Goal: Task Accomplishment & Management: Manage account settings

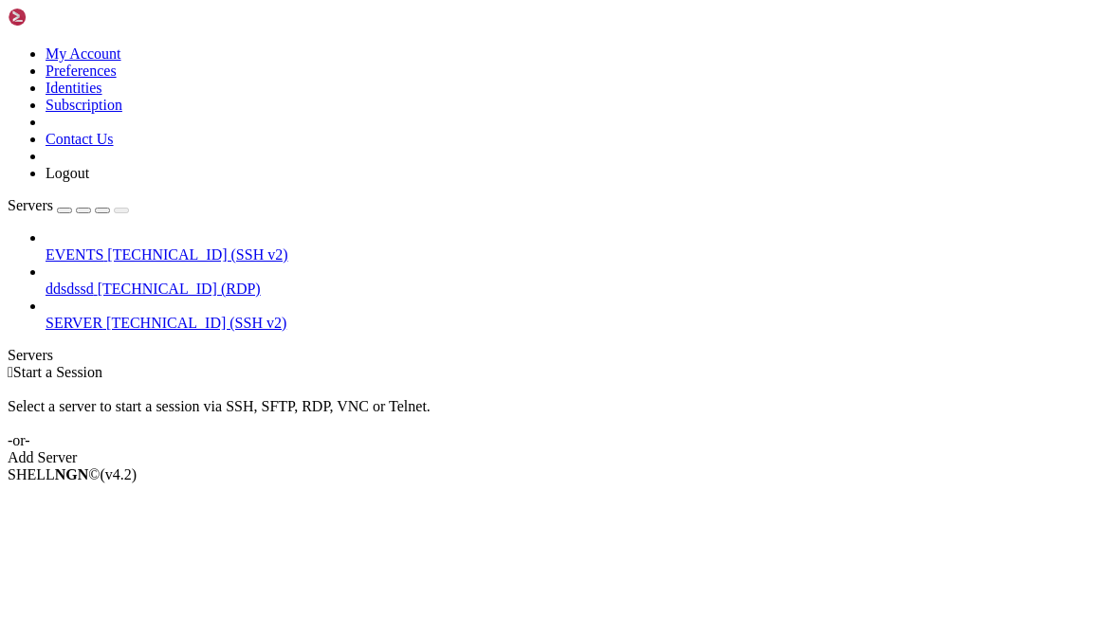
click at [64, 210] on div "button" at bounding box center [64, 210] width 0 height 0
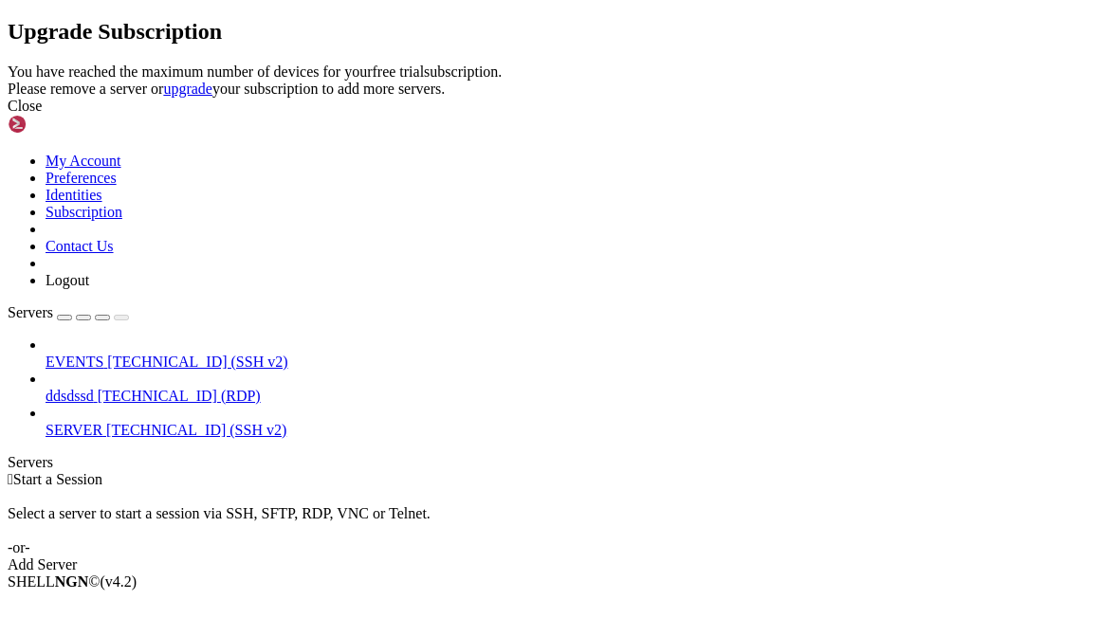
click at [8, 64] on icon at bounding box center [8, 64] width 0 height 0
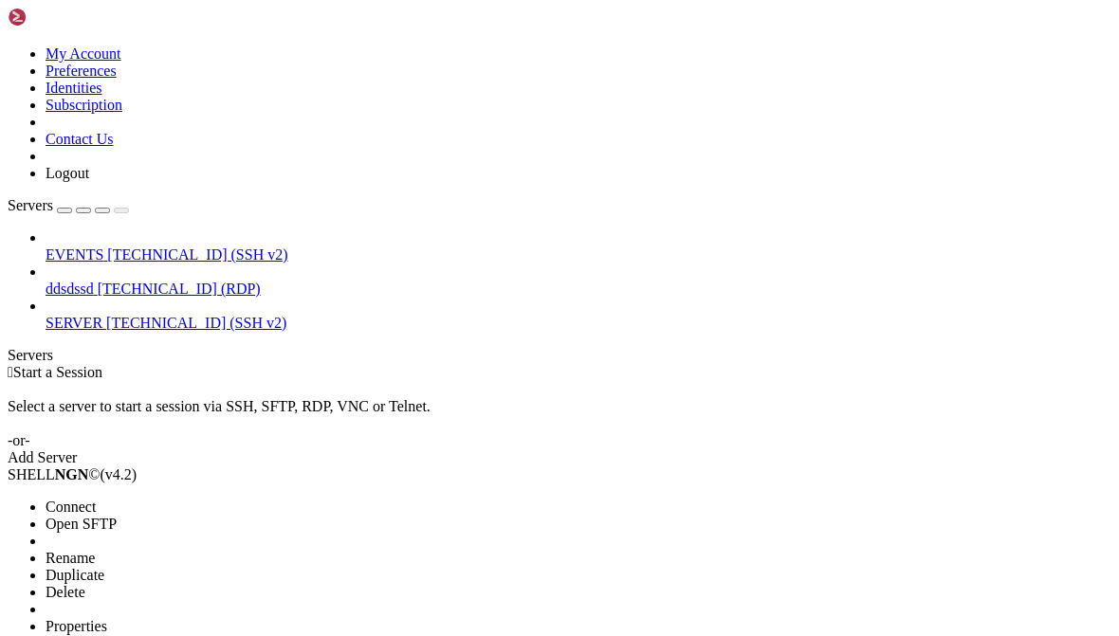
click at [218, 584] on li "Delete" at bounding box center [132, 592] width 173 height 17
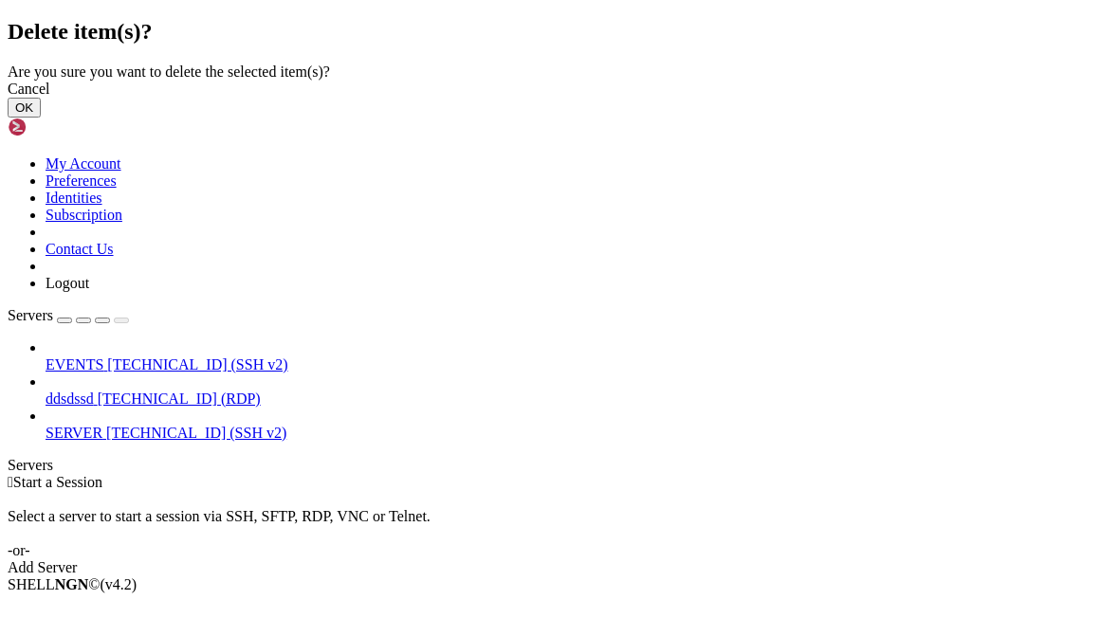
click at [41, 118] on button "OK" at bounding box center [24, 108] width 33 height 20
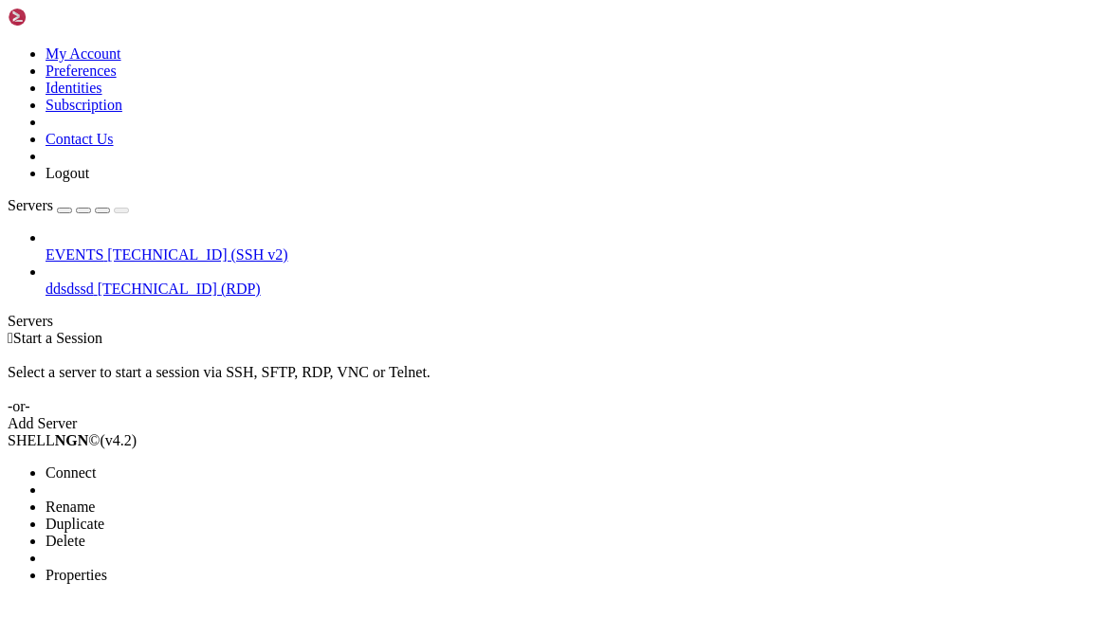
click at [218, 533] on li "Delete" at bounding box center [132, 541] width 173 height 17
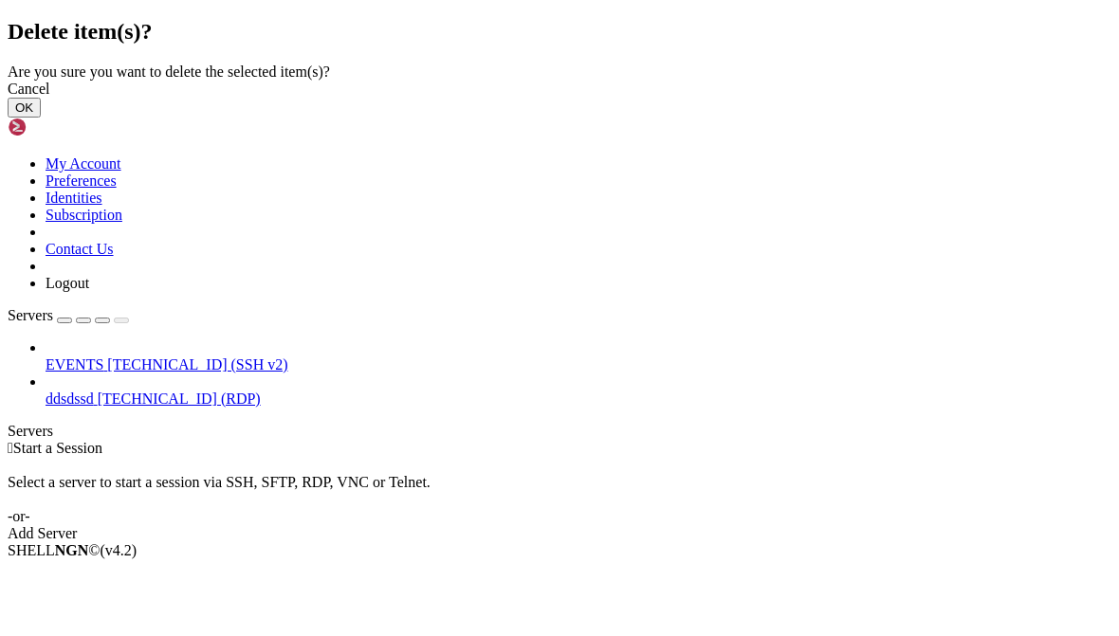
click at [41, 118] on button "OK" at bounding box center [24, 108] width 33 height 20
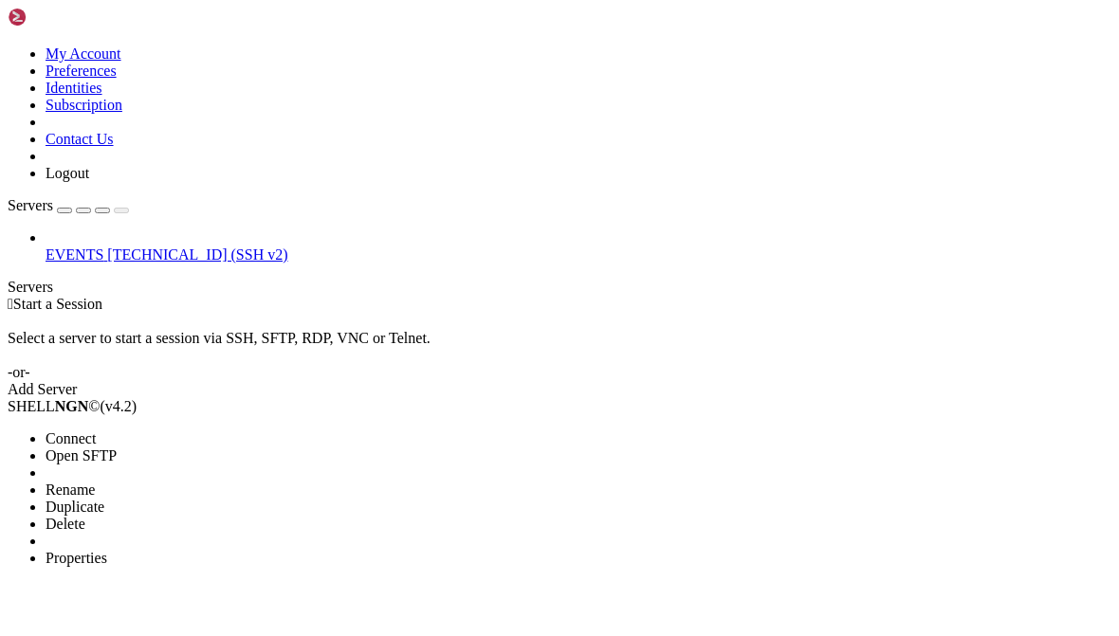
click at [218, 516] on li "Delete" at bounding box center [132, 524] width 173 height 17
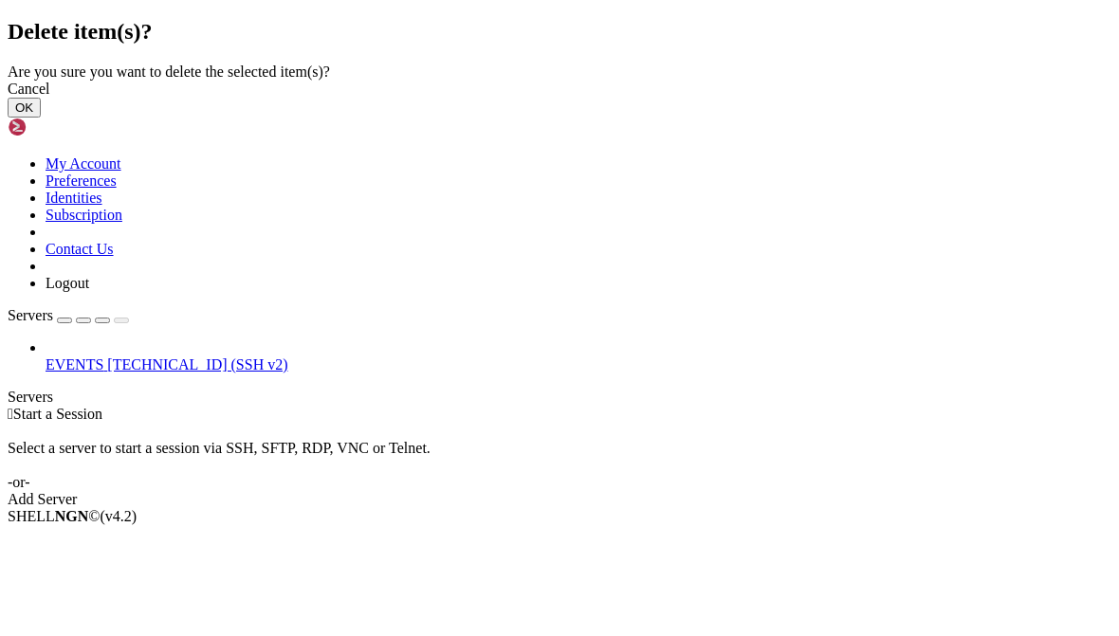
click at [41, 118] on button "OK" at bounding box center [24, 108] width 33 height 20
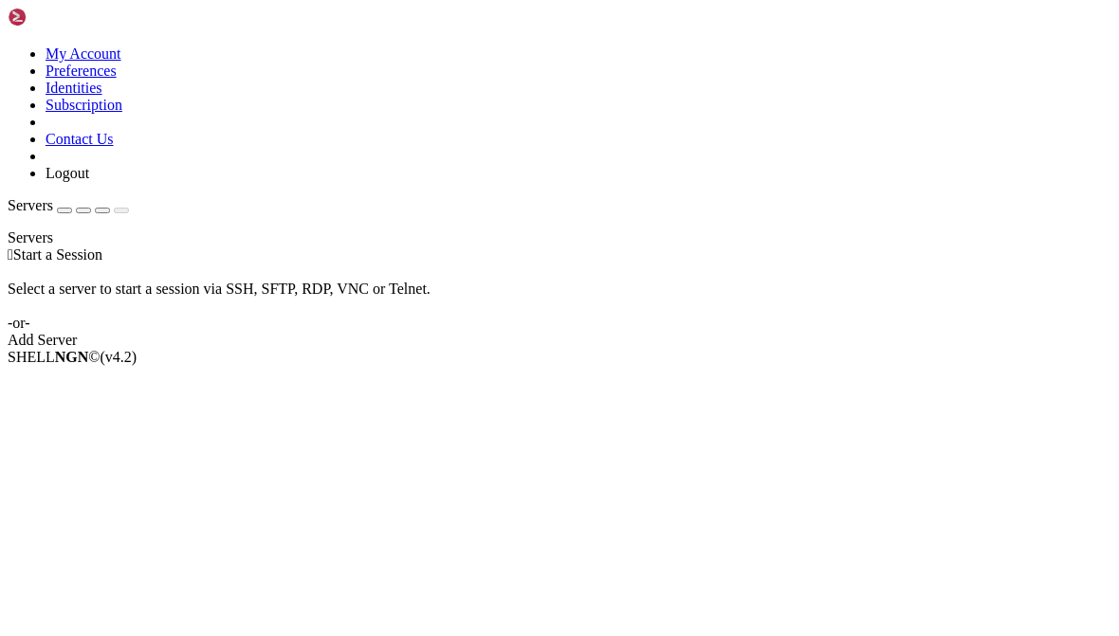
click at [91, 208] on button "button" at bounding box center [83, 211] width 15 height 6
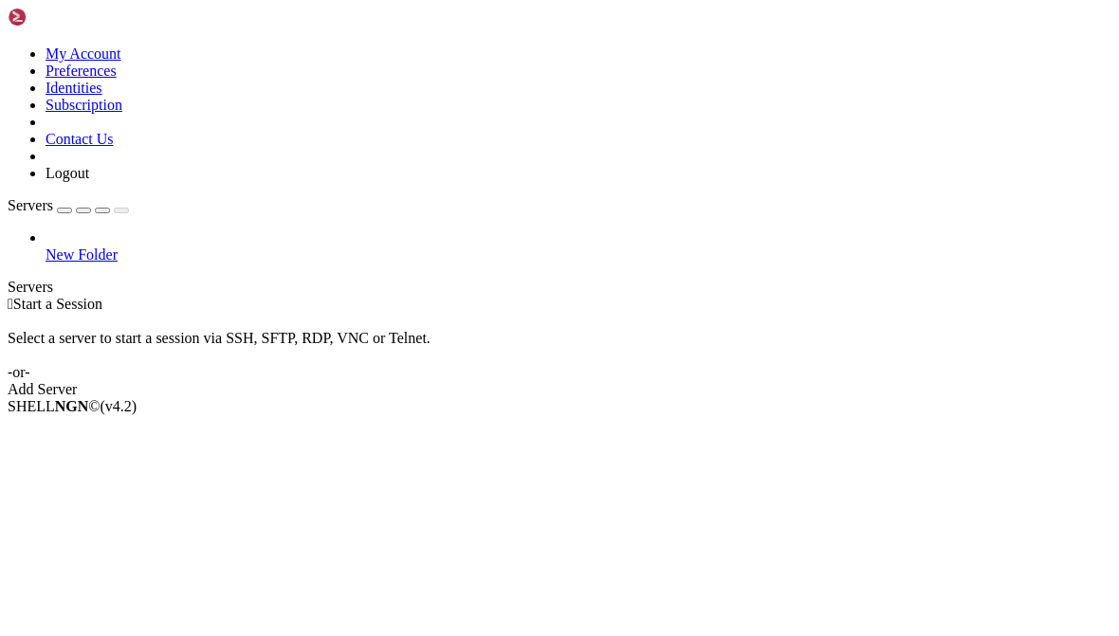
click at [66, 197] on link "Servers" at bounding box center [68, 205] width 121 height 16
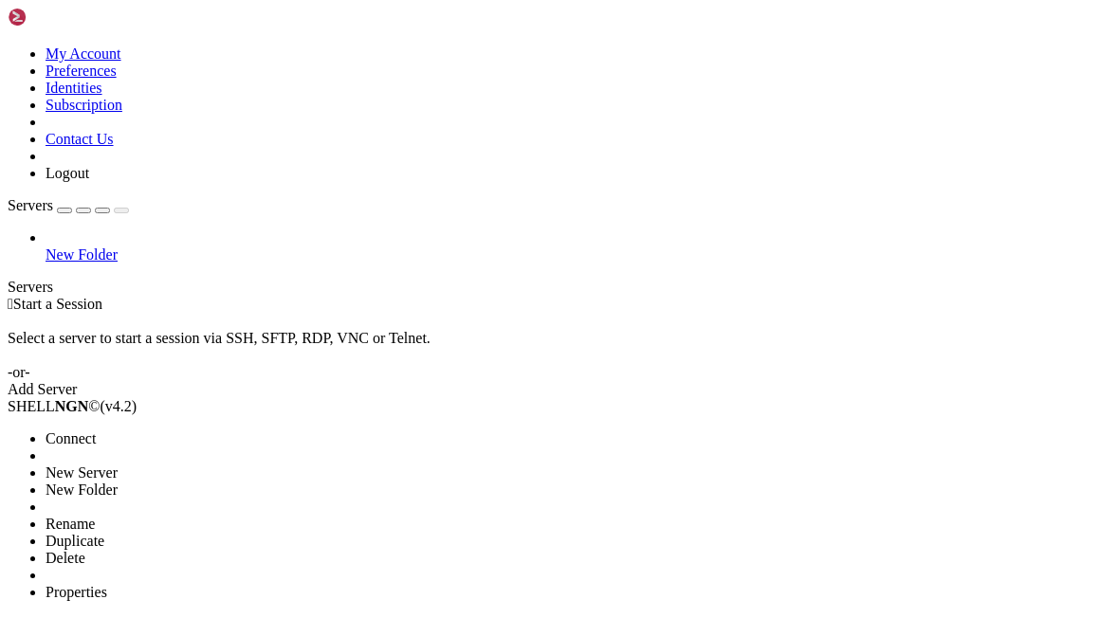
click at [85, 550] on span "Delete" at bounding box center [66, 558] width 40 height 16
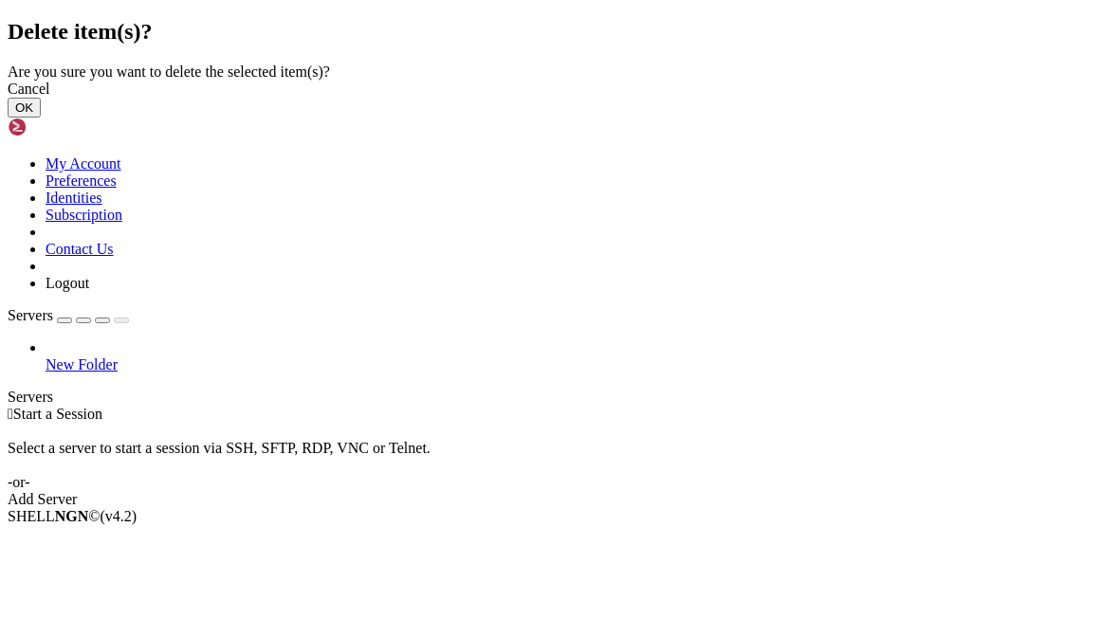
click at [41, 118] on button "OK" at bounding box center [24, 108] width 33 height 20
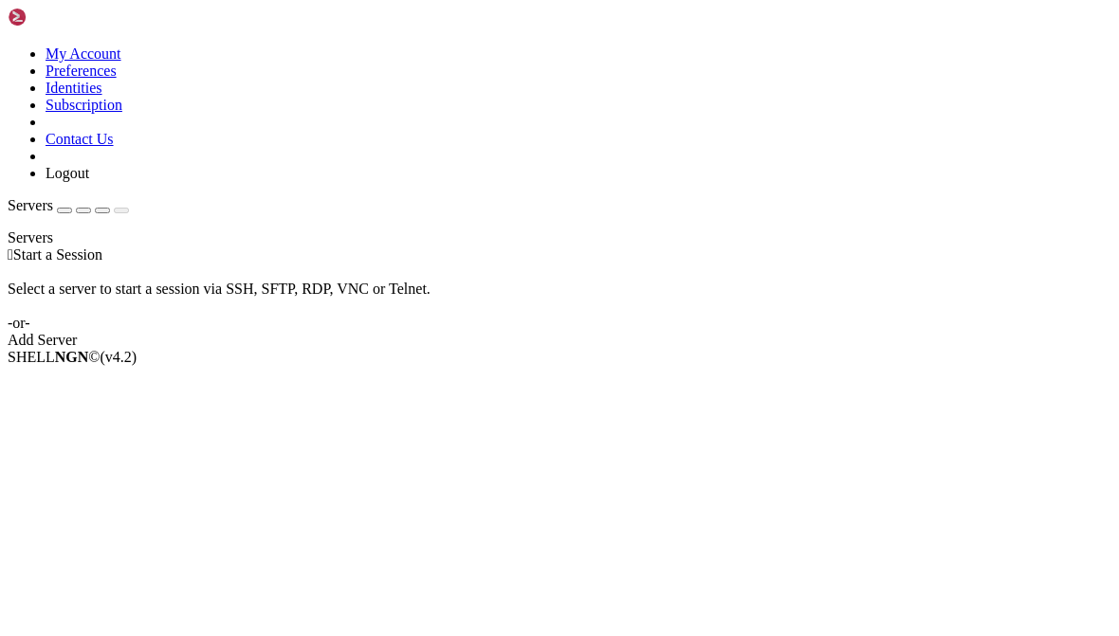
click at [72, 208] on button "button" at bounding box center [64, 211] width 15 height 6
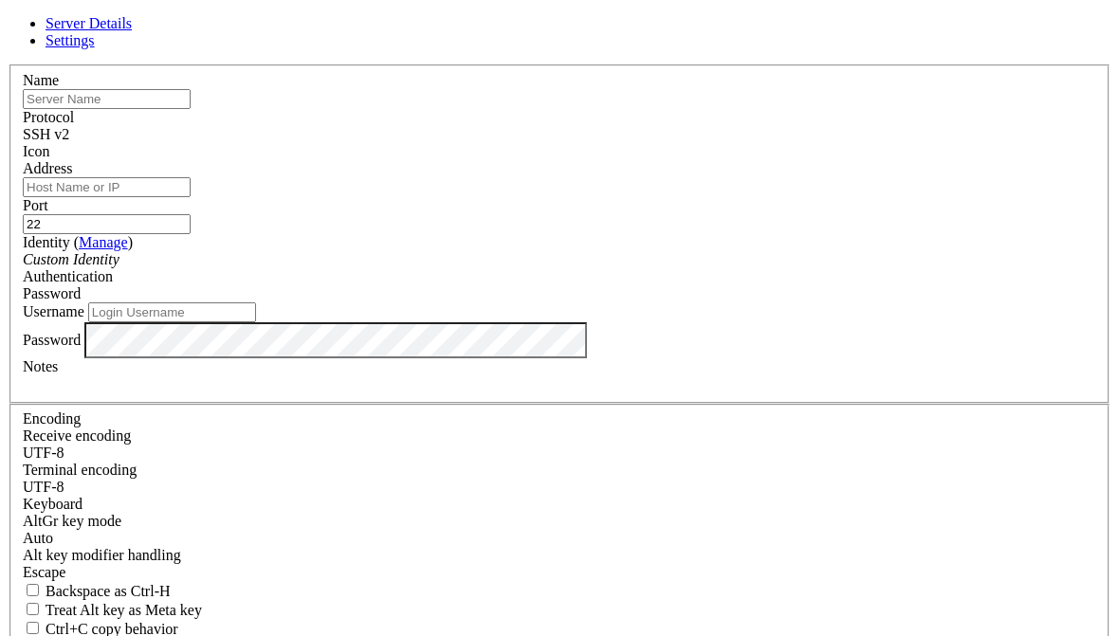
click at [191, 109] on input "text" at bounding box center [107, 99] width 168 height 20
click at [191, 197] on input "Address" at bounding box center [107, 187] width 168 height 20
type input "[TECHNICAL_ID]"
click at [256, 322] on input "Username" at bounding box center [172, 312] width 168 height 20
type input "root"
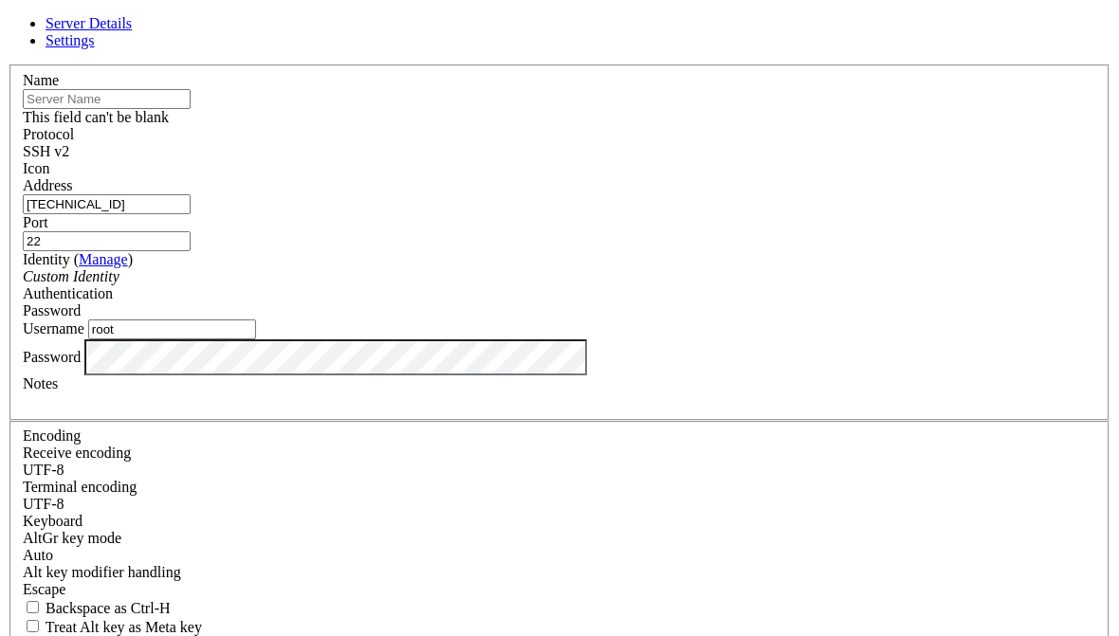
click at [359, 108] on div "Name This field can't be blank" at bounding box center [559, 99] width 1073 height 54
click at [191, 109] on input "text" at bounding box center [107, 99] width 168 height 20
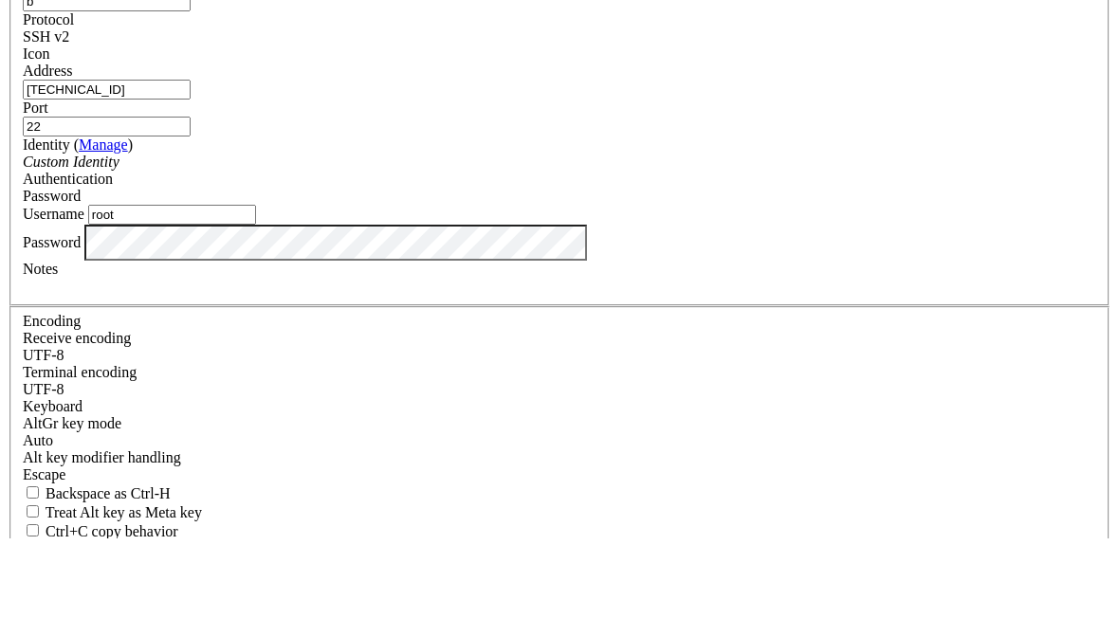
type input "b"
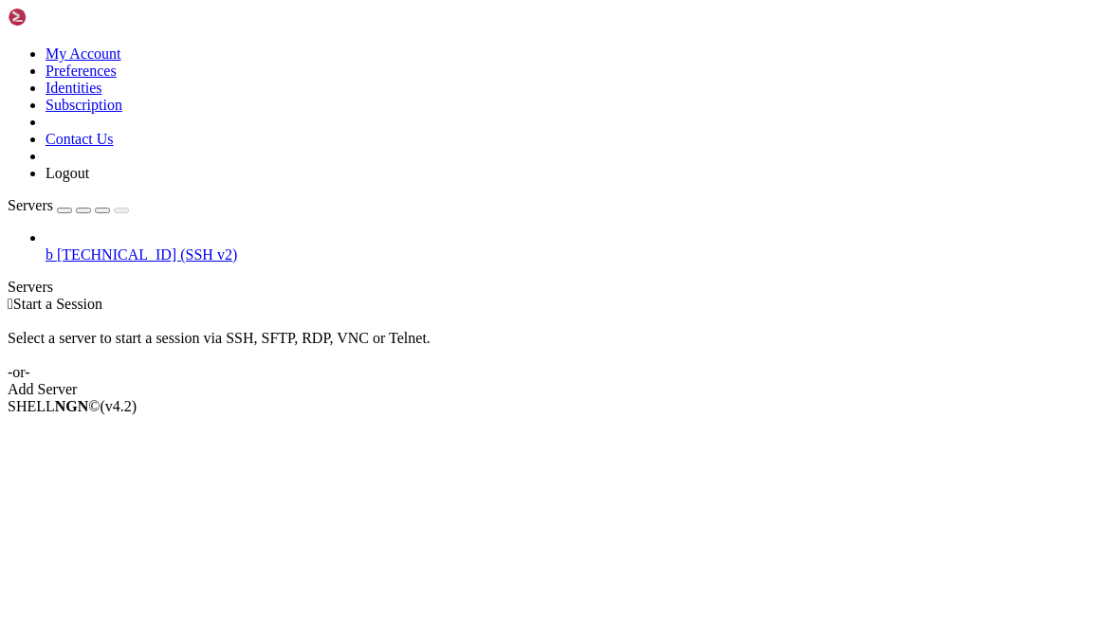
click at [53, 246] on span "b" at bounding box center [50, 254] width 8 height 16
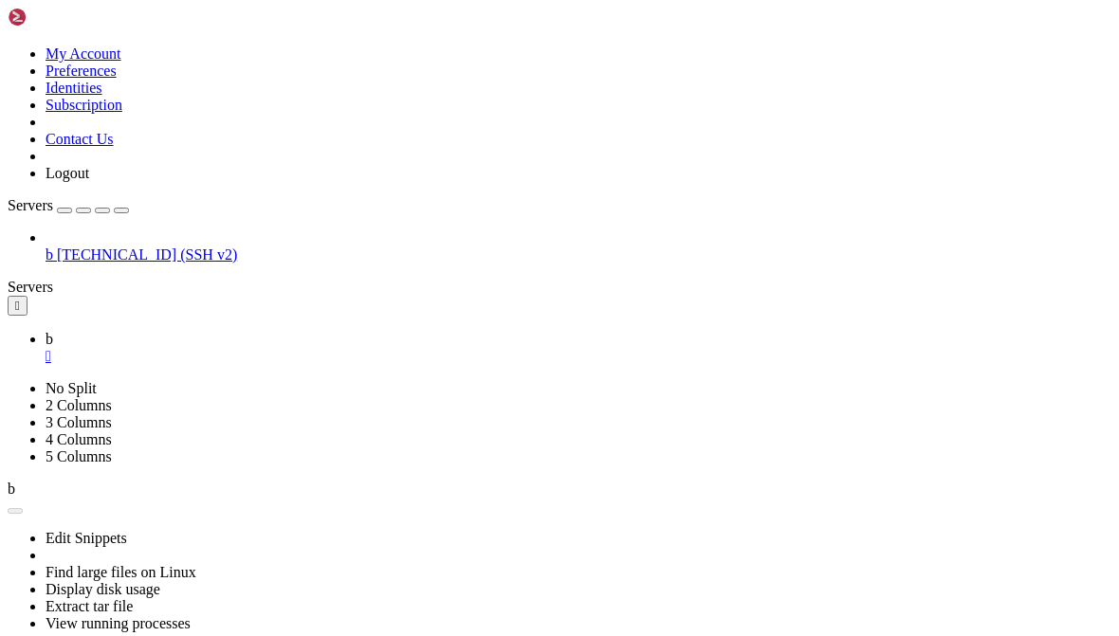
click at [10, 296] on button "" at bounding box center [18, 306] width 20 height 20
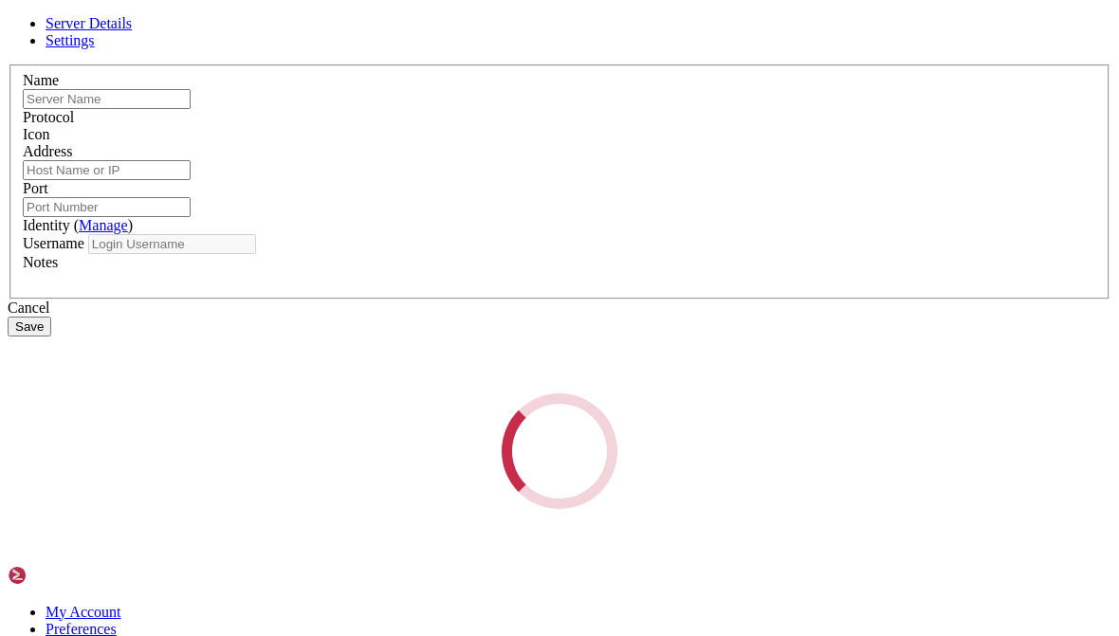
type input "b"
type input "[TECHNICAL_ID]"
type input "22"
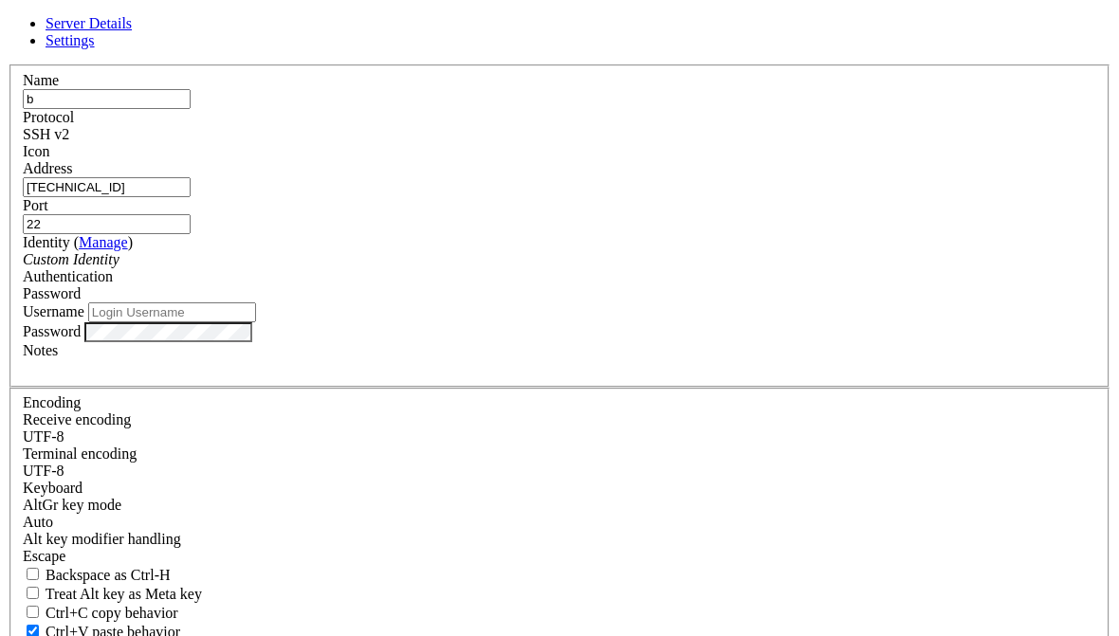
type input "root"
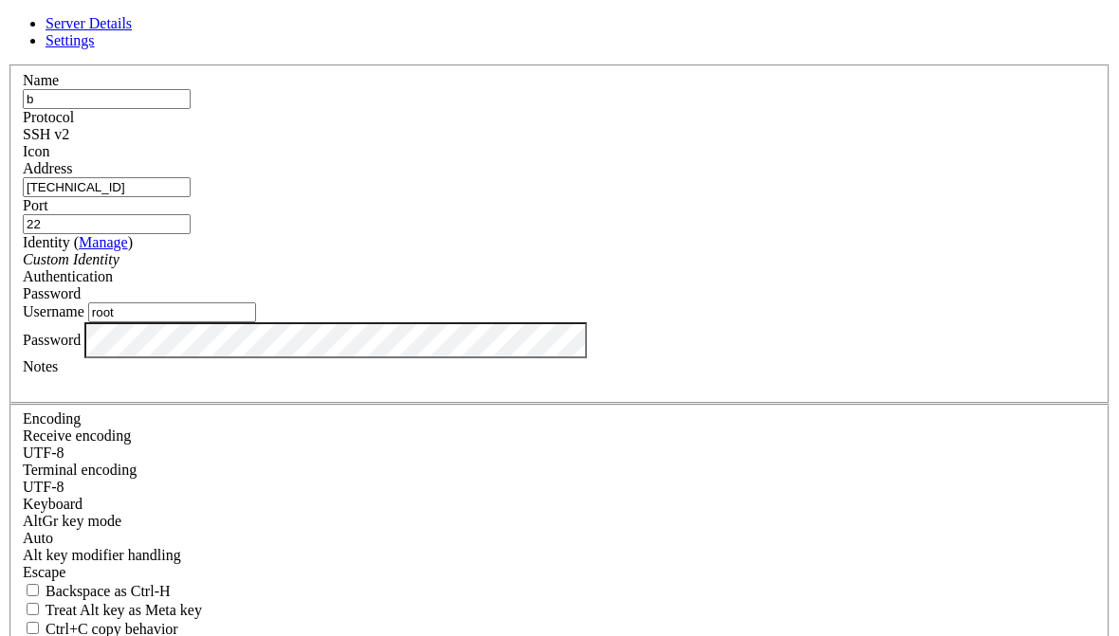
click at [72, 176] on label "Address" at bounding box center [47, 168] width 49 height 16
click at [191, 188] on input "[TECHNICAL_ID]" at bounding box center [107, 187] width 168 height 20
click at [191, 197] on input "[TECHNICAL_ID]" at bounding box center [107, 187] width 168 height 20
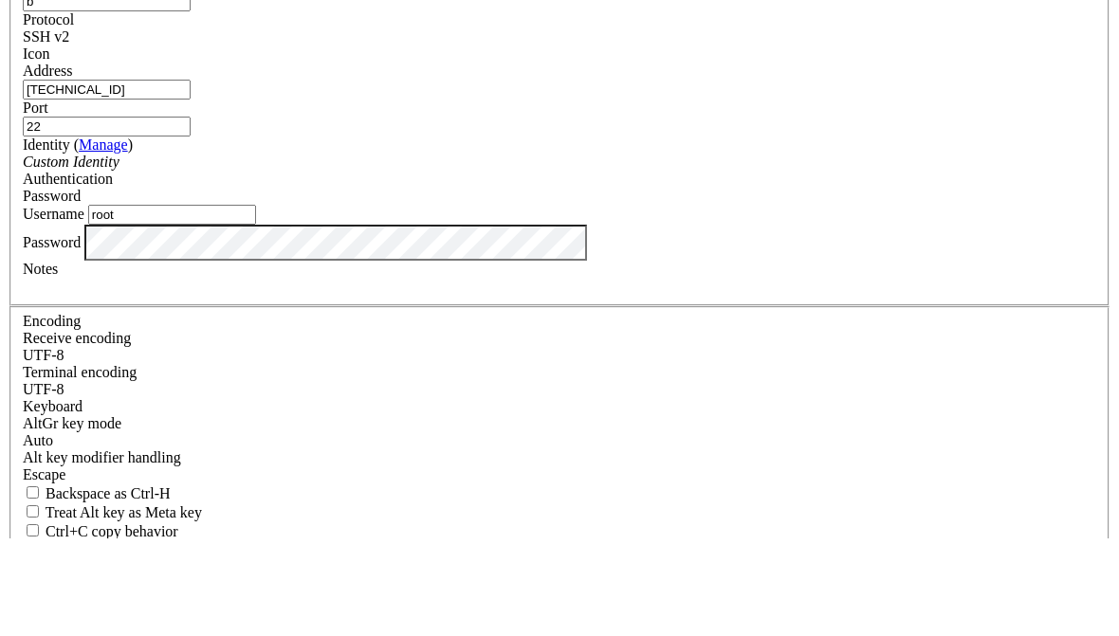
type input "[TECHNICAL_ID]"
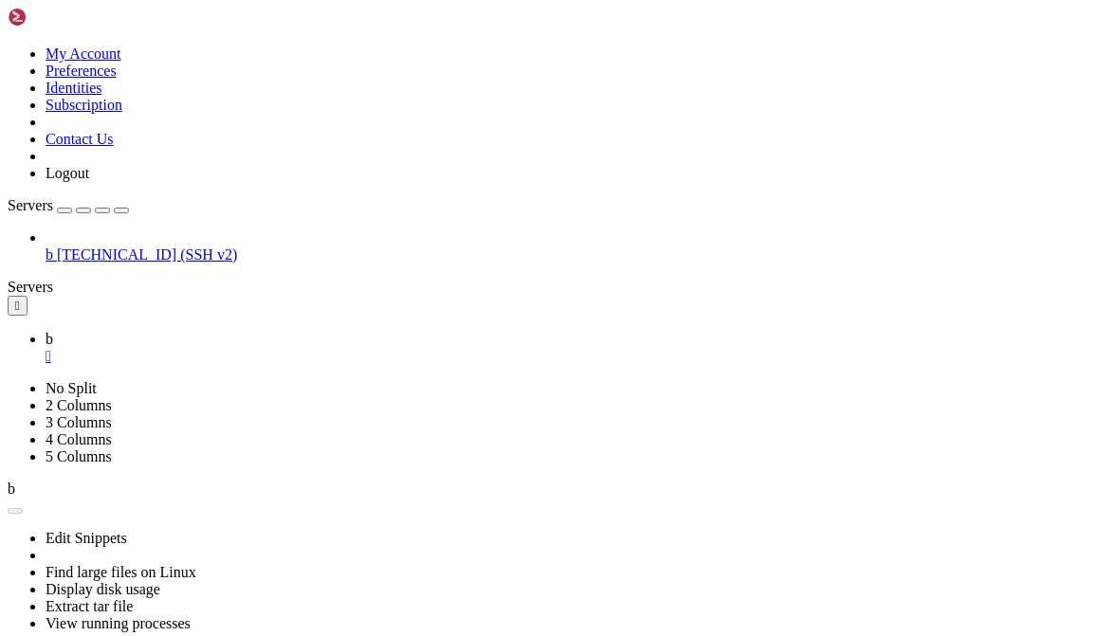
click at [53, 246] on span "b" at bounding box center [50, 254] width 8 height 16
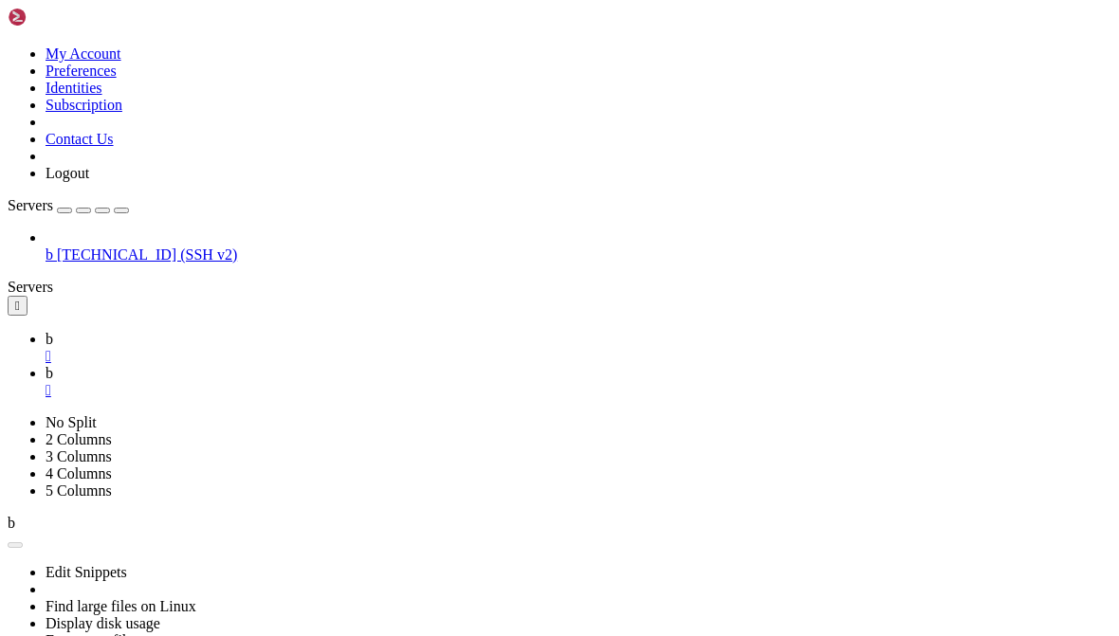
paste textarea "pm2 start bash --name "2025-mr-[PERSON_NAME]-day-1-1" -- -c ' yt-dlp \ -o - \ -…"
type textarea "pm2 start bash --name "2025-mr-[PERSON_NAME]-day-1-1" -- -c ' yt-dlp \ -o - \ -…"
